Goal: Browse casually

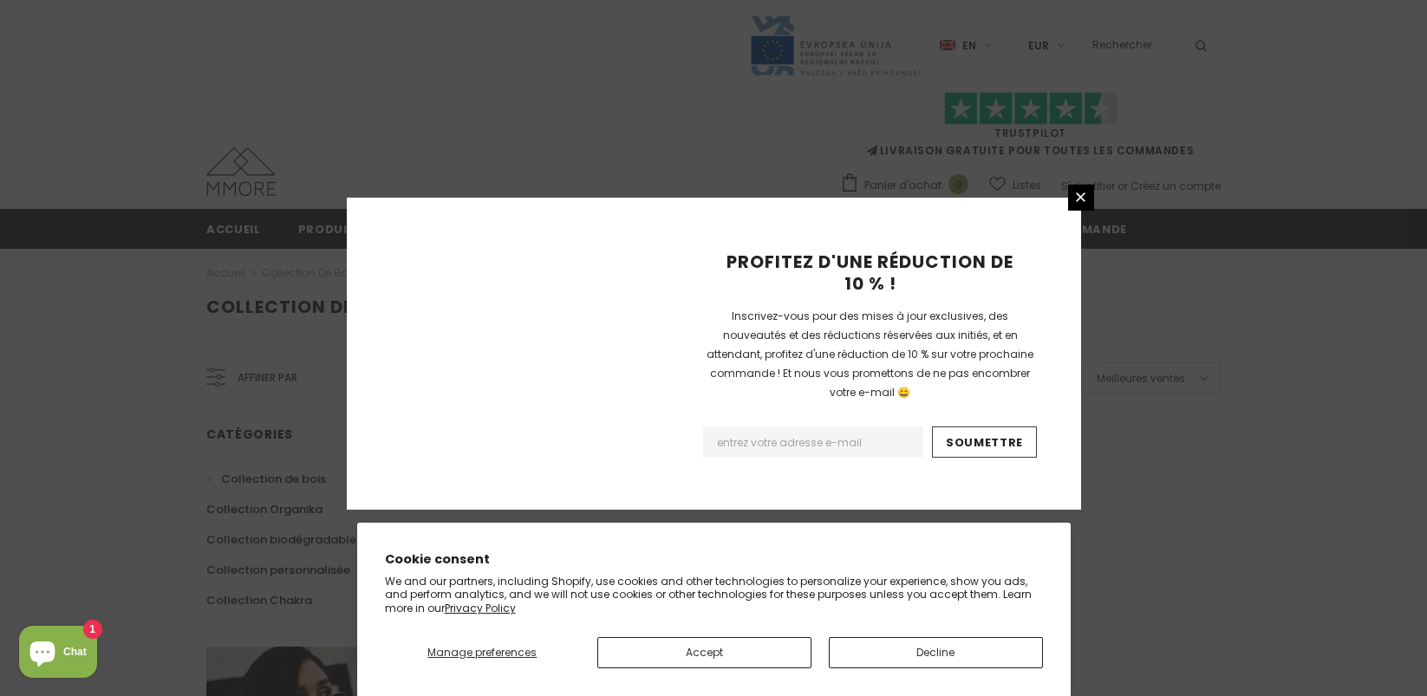
scroll to position [1123, 0]
